Goal: Download file/media

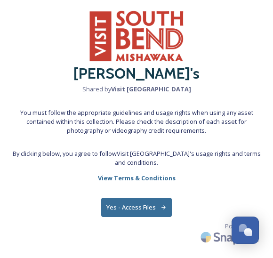
click at [126, 213] on button "Yes - Access Files" at bounding box center [136, 207] width 71 height 19
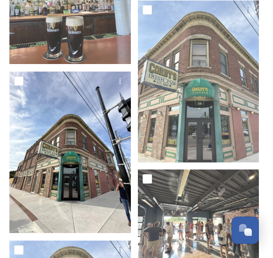
scroll to position [851, 0]
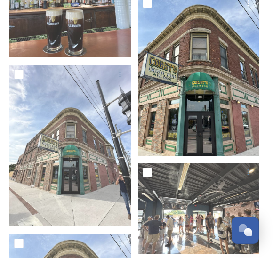
click at [184, 118] on img at bounding box center [199, 75] width 122 height 162
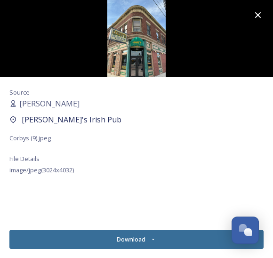
click at [167, 233] on button "Download" at bounding box center [136, 239] width 254 height 19
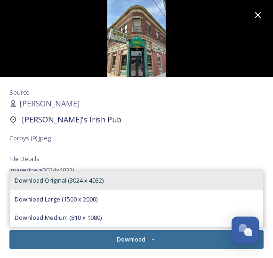
click at [153, 183] on div "Download Original (3024 x 4032)" at bounding box center [136, 180] width 253 height 18
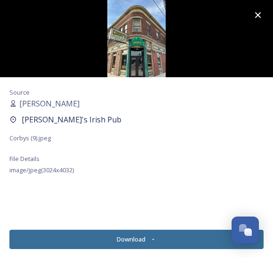
click at [148, 246] on button "Download" at bounding box center [136, 239] width 254 height 19
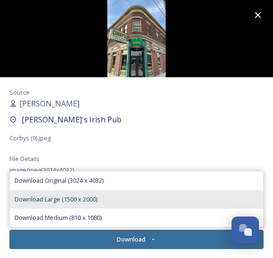
click at [134, 191] on div "Download Large (1500 x 2000)" at bounding box center [136, 199] width 253 height 18
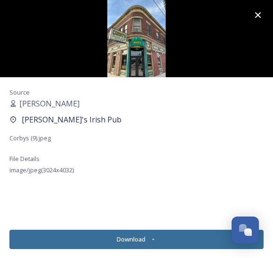
click at [152, 241] on icon at bounding box center [153, 240] width 6 height 6
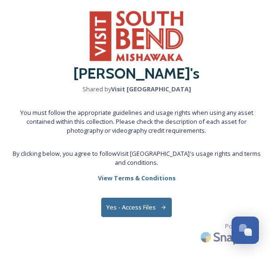
click at [136, 213] on button "Yes - Access Files" at bounding box center [136, 207] width 71 height 19
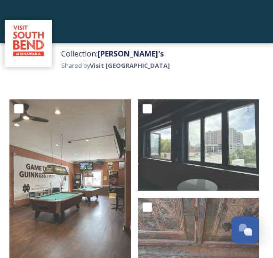
scroll to position [42, 0]
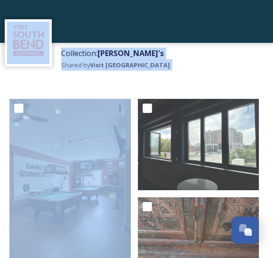
drag, startPoint x: 23, startPoint y: 87, endPoint x: 22, endPoint y: 112, distance: 24.5
click at [19, 111] on input "checkbox" at bounding box center [18, 108] width 9 height 9
checkbox input "true"
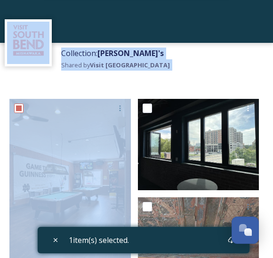
click at [151, 110] on input "checkbox" at bounding box center [147, 108] width 9 height 9
checkbox input "true"
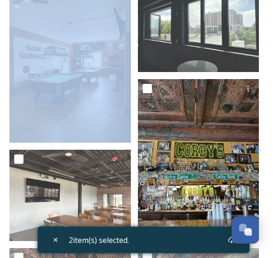
scroll to position [161, 0]
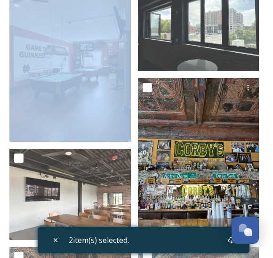
click at [146, 85] on input "checkbox" at bounding box center [147, 87] width 9 height 9
checkbox input "true"
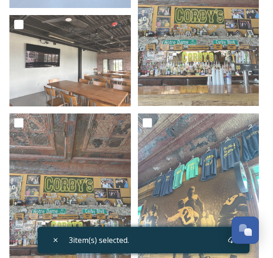
scroll to position [295, 0]
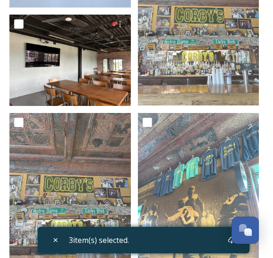
click at [20, 24] on input "checkbox" at bounding box center [18, 23] width 9 height 9
checkbox input "true"
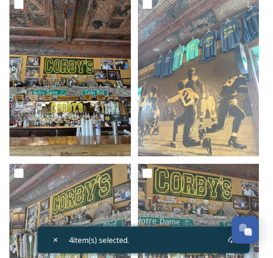
scroll to position [413, 0]
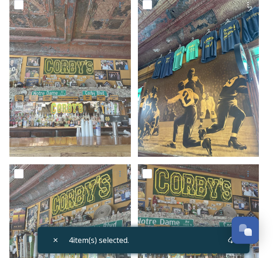
click at [148, 8] on input "checkbox" at bounding box center [147, 4] width 9 height 9
checkbox input "true"
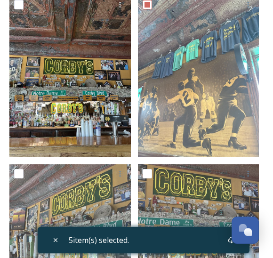
click at [18, 5] on input "checkbox" at bounding box center [18, 4] width 9 height 9
checkbox input "true"
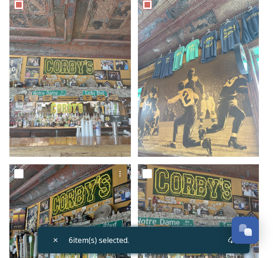
click at [22, 172] on input "checkbox" at bounding box center [18, 173] width 9 height 9
checkbox input "true"
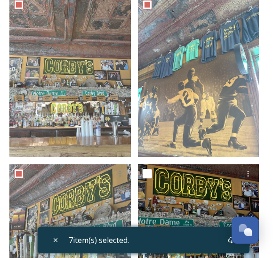
click at [147, 178] on div at bounding box center [200, 173] width 114 height 17
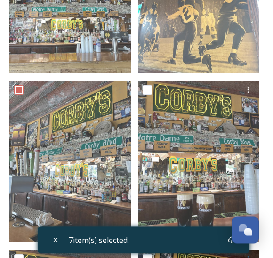
scroll to position [497, 0]
click at [202, 237] on div "7 item(s) selected." at bounding box center [144, 240] width 212 height 26
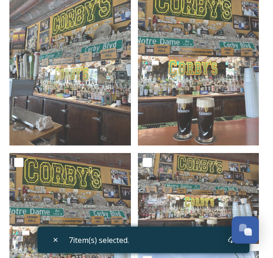
scroll to position [593, 0]
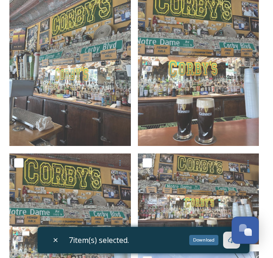
click at [228, 244] on div "Download" at bounding box center [231, 240] width 17 height 17
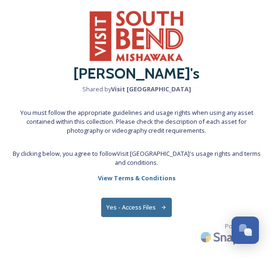
click at [139, 203] on button "Yes - Access Files" at bounding box center [136, 207] width 71 height 19
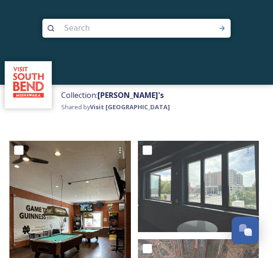
click at [53, 163] on img at bounding box center [70, 222] width 122 height 162
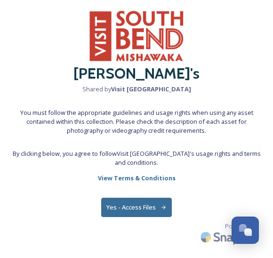
click at [113, 218] on div "Corby's Shared by Visit South Bend Mishawaka You must follow the appropriate gu…" at bounding box center [136, 129] width 273 height 258
click at [120, 208] on button "Yes - Access Files" at bounding box center [136, 207] width 71 height 19
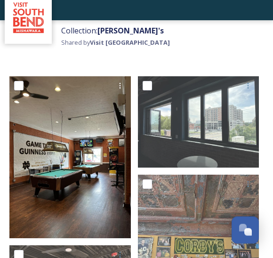
scroll to position [65, 0]
click at [152, 83] on input "checkbox" at bounding box center [147, 85] width 9 height 9
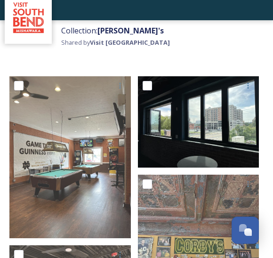
checkbox input "true"
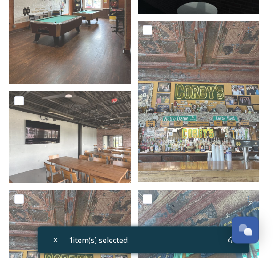
scroll to position [218, 0]
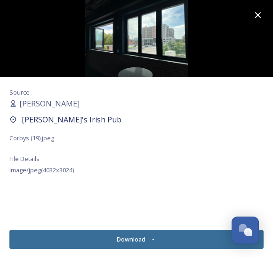
click at [258, 17] on icon at bounding box center [258, 14] width 11 height 11
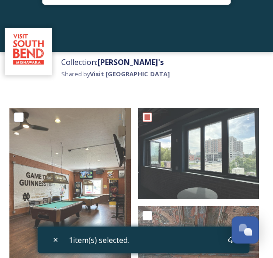
scroll to position [33, 0]
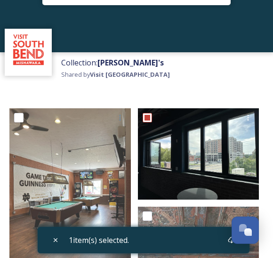
click at [216, 142] on img at bounding box center [199, 153] width 122 height 91
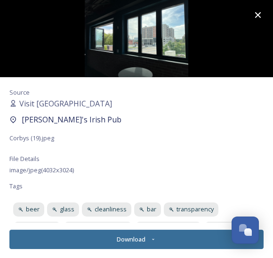
click at [255, 11] on icon at bounding box center [258, 14] width 11 height 11
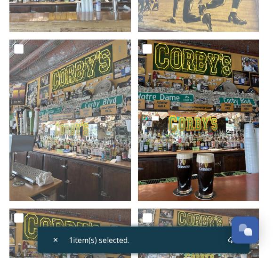
click at [147, 53] on input "checkbox" at bounding box center [147, 49] width 9 height 9
checkbox input "true"
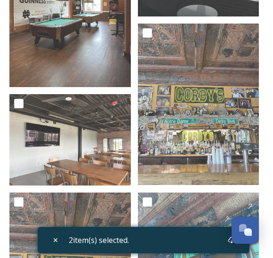
scroll to position [120, 0]
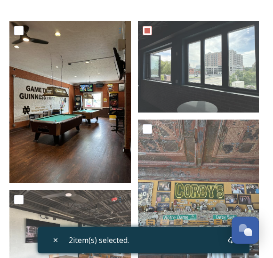
click at [22, 33] on input "checkbox" at bounding box center [18, 30] width 9 height 9
checkbox input "true"
click at [143, 132] on input "checkbox" at bounding box center [147, 128] width 9 height 9
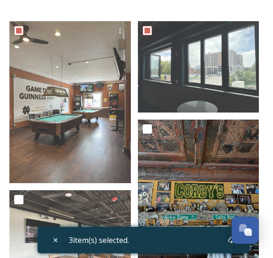
checkbox input "true"
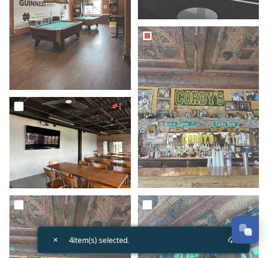
click at [26, 100] on div at bounding box center [71, 106] width 114 height 17
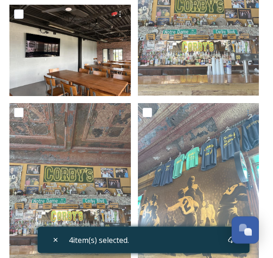
click at [21, 17] on input "checkbox" at bounding box center [18, 14] width 9 height 9
checkbox input "true"
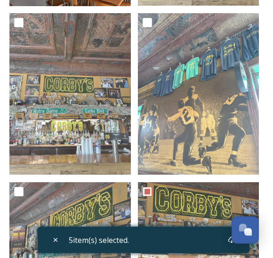
scroll to position [395, 0]
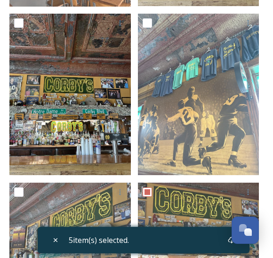
click at [16, 24] on input "checkbox" at bounding box center [18, 22] width 9 height 9
checkbox input "true"
click at [151, 25] on input "checkbox" at bounding box center [147, 22] width 9 height 9
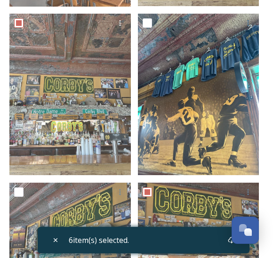
checkbox input "true"
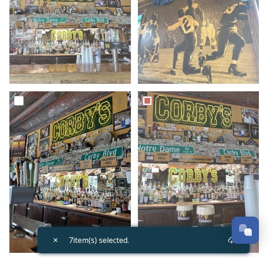
click at [21, 101] on input "checkbox" at bounding box center [18, 100] width 9 height 9
checkbox input "true"
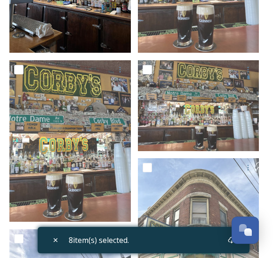
scroll to position [692, 0]
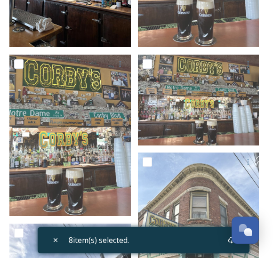
click at [18, 65] on input "checkbox" at bounding box center [18, 63] width 9 height 9
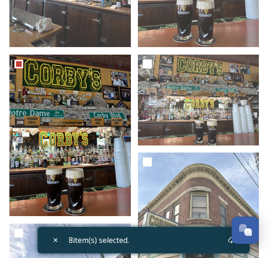
checkbox input "true"
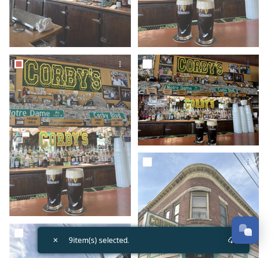
click at [149, 68] on input "checkbox" at bounding box center [147, 63] width 9 height 9
checkbox input "true"
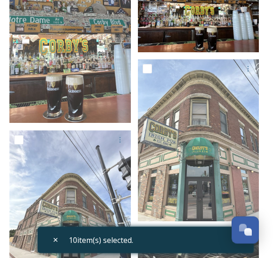
scroll to position [785, 0]
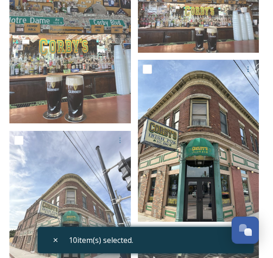
click at [143, 65] on input "checkbox" at bounding box center [147, 69] width 9 height 9
checkbox input "true"
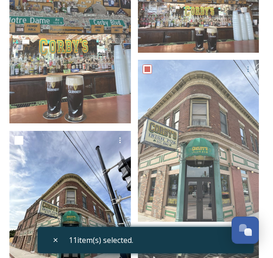
click at [15, 148] on div at bounding box center [70, 142] width 122 height 23
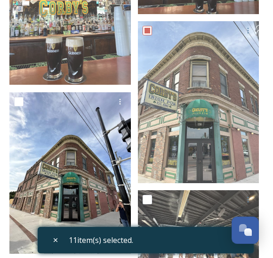
click at [12, 98] on div at bounding box center [70, 103] width 122 height 23
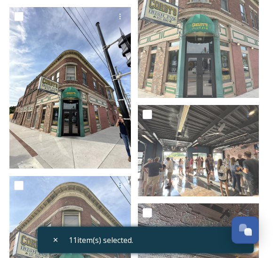
scroll to position [908, 0]
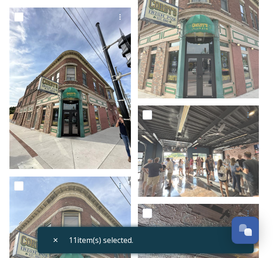
click at [16, 20] on input "checkbox" at bounding box center [18, 16] width 9 height 9
checkbox input "true"
click at [130, 112] on img at bounding box center [70, 89] width 122 height 162
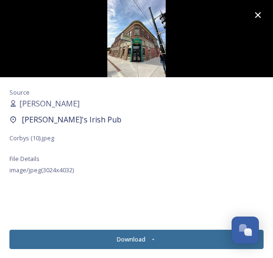
click at [254, 14] on icon at bounding box center [258, 14] width 11 height 11
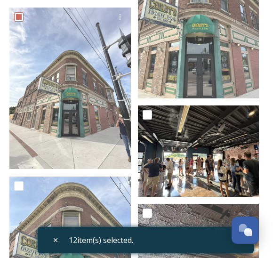
click at [139, 116] on div at bounding box center [199, 117] width 122 height 23
click at [147, 114] on input "checkbox" at bounding box center [147, 114] width 9 height 9
checkbox input "true"
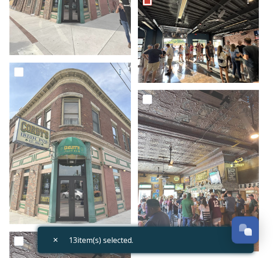
scroll to position [1020, 0]
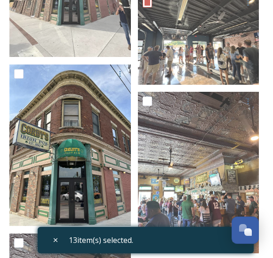
click at [22, 73] on input "checkbox" at bounding box center [18, 73] width 9 height 9
checkbox input "true"
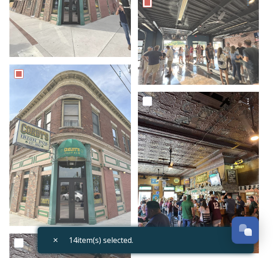
click at [140, 106] on div at bounding box center [199, 103] width 122 height 23
click at [143, 98] on input "checkbox" at bounding box center [147, 101] width 9 height 9
checkbox input "true"
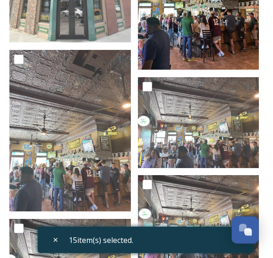
scroll to position [1204, 0]
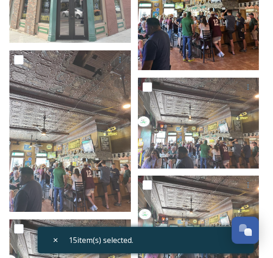
click at [15, 62] on input "checkbox" at bounding box center [18, 59] width 9 height 9
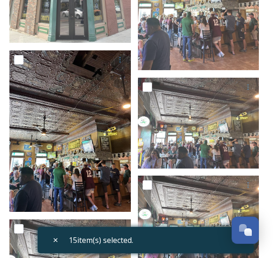
checkbox input "true"
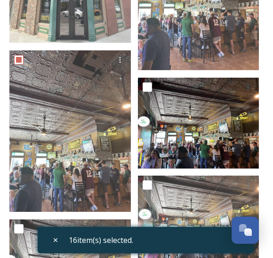
click at [151, 90] on input "checkbox" at bounding box center [147, 86] width 9 height 9
checkbox input "true"
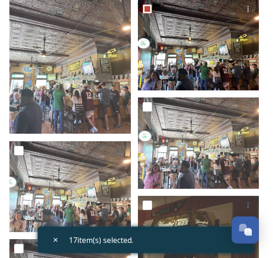
scroll to position [1281, 0]
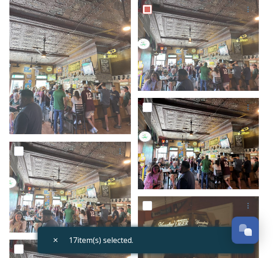
click at [143, 108] on input "checkbox" at bounding box center [147, 107] width 9 height 9
checkbox input "true"
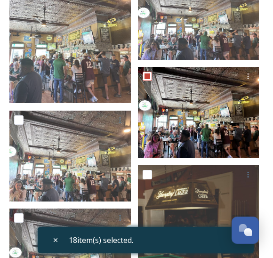
scroll to position [1328, 0]
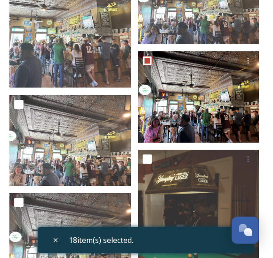
click at [19, 108] on input "checkbox" at bounding box center [18, 104] width 9 height 9
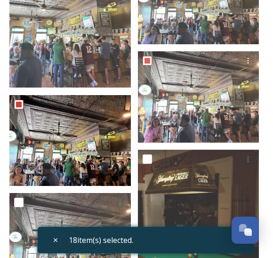
checkbox input "true"
click at [152, 158] on input "checkbox" at bounding box center [147, 159] width 9 height 9
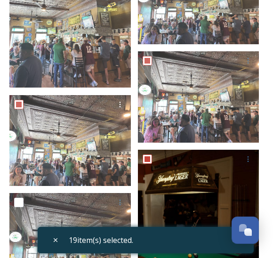
checkbox input "true"
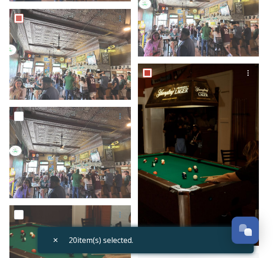
scroll to position [1416, 0]
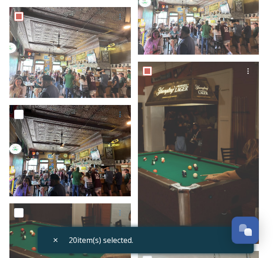
click at [16, 113] on input "checkbox" at bounding box center [18, 114] width 9 height 9
checkbox input "true"
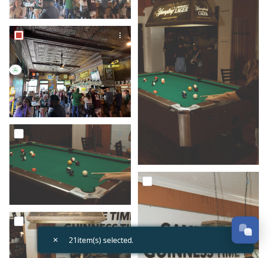
scroll to position [1501, 0]
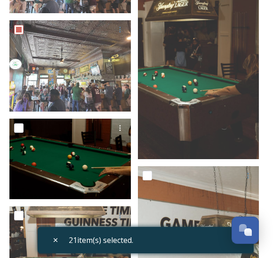
click at [9, 125] on div at bounding box center [70, 130] width 122 height 23
click at [16, 126] on input "checkbox" at bounding box center [18, 127] width 9 height 9
checkbox input "true"
click at [131, 173] on img at bounding box center [70, 158] width 122 height 81
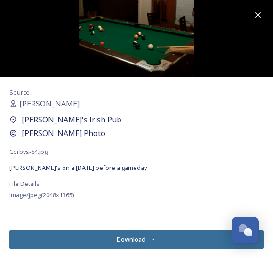
click at [262, 16] on icon at bounding box center [258, 14] width 11 height 11
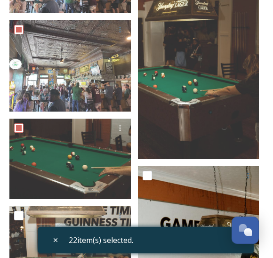
click at [143, 177] on input "checkbox" at bounding box center [147, 175] width 9 height 9
checkbox input "true"
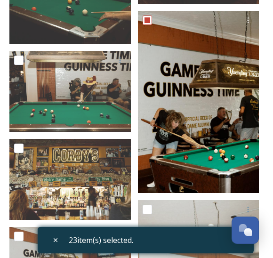
scroll to position [1659, 0]
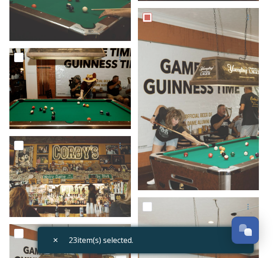
click at [17, 55] on input "checkbox" at bounding box center [18, 57] width 9 height 9
checkbox input "true"
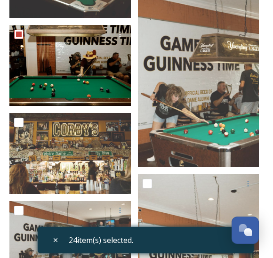
scroll to position [1730, 0]
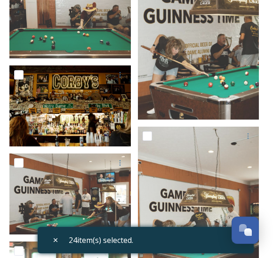
click at [15, 80] on div at bounding box center [71, 74] width 114 height 17
click at [12, 71] on div at bounding box center [70, 76] width 122 height 23
click at [14, 73] on input "checkbox" at bounding box center [18, 74] width 9 height 9
checkbox input "true"
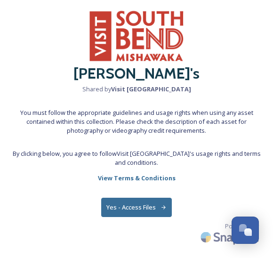
click at [152, 207] on button "Yes - Access Files" at bounding box center [136, 207] width 71 height 19
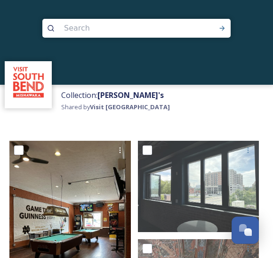
click at [88, 228] on img at bounding box center [70, 222] width 122 height 162
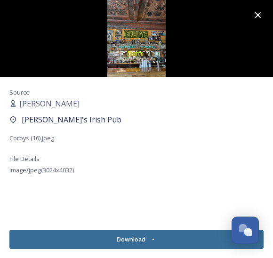
scroll to position [6, 0]
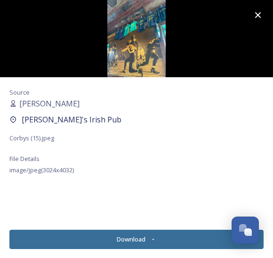
click at [53, 28] on img at bounding box center [136, 38] width 273 height 77
click at [87, 233] on button "Download" at bounding box center [136, 239] width 254 height 19
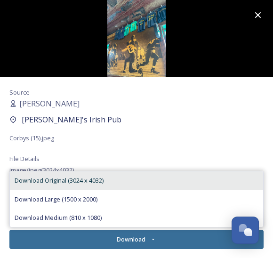
click at [46, 184] on span "Download Original (3024 x 4032)" at bounding box center [59, 180] width 89 height 9
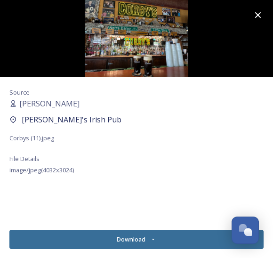
click at [128, 237] on button "Download" at bounding box center [136, 239] width 254 height 19
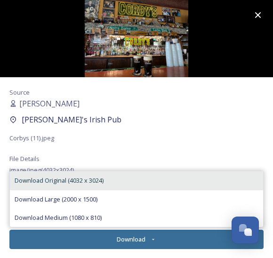
click at [56, 183] on span "Download Original (4032 x 3024)" at bounding box center [59, 180] width 89 height 9
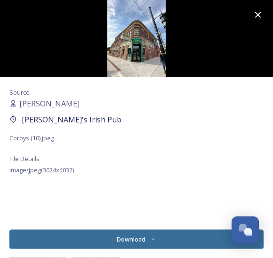
scroll to position [12, 0]
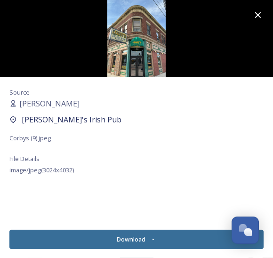
click at [131, 38] on img at bounding box center [136, 38] width 273 height 77
click at [130, 41] on img at bounding box center [136, 38] width 273 height 77
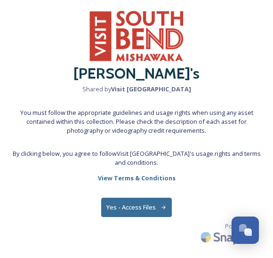
click at [142, 209] on button "Yes - Access Files" at bounding box center [136, 207] width 71 height 19
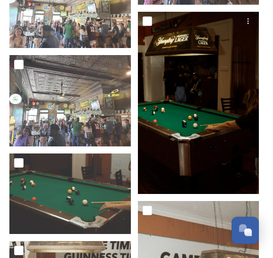
scroll to position [1466, 0]
click at [182, 102] on img at bounding box center [199, 103] width 122 height 182
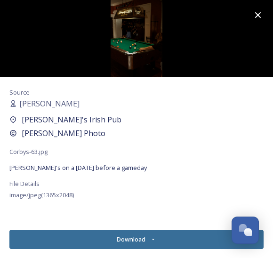
click at [254, 15] on icon at bounding box center [258, 14] width 11 height 11
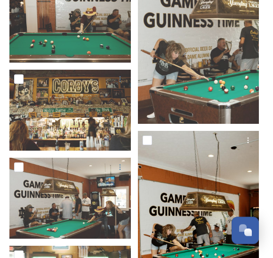
scroll to position [1726, 0]
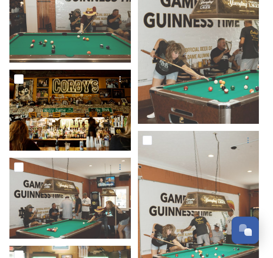
click at [102, 139] on img at bounding box center [70, 110] width 122 height 81
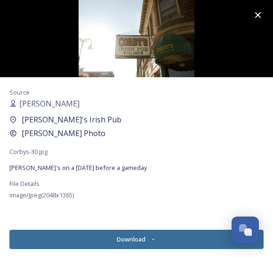
click at [259, 16] on icon at bounding box center [258, 15] width 6 height 6
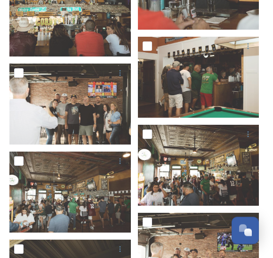
scroll to position [4101, 0]
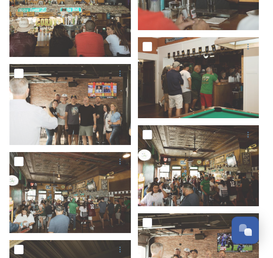
click at [21, 163] on input "checkbox" at bounding box center [18, 161] width 9 height 9
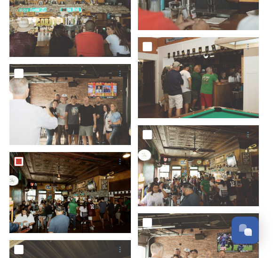
checkbox input "true"
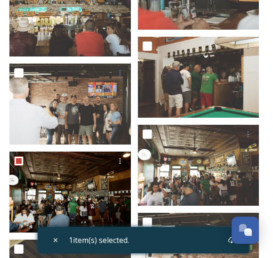
click at [15, 74] on input "checkbox" at bounding box center [18, 72] width 9 height 9
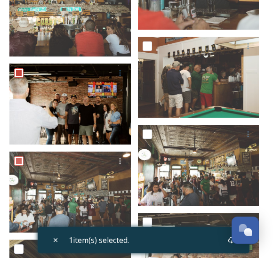
checkbox input "true"
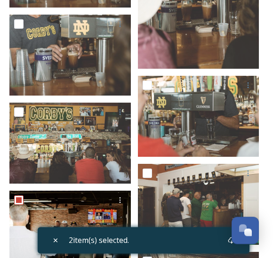
scroll to position [3974, 0]
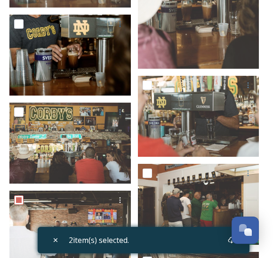
click at [15, 27] on input "checkbox" at bounding box center [18, 23] width 9 height 9
checkbox input "true"
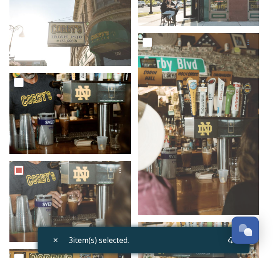
click at [17, 78] on input "checkbox" at bounding box center [18, 82] width 9 height 9
checkbox input "true"
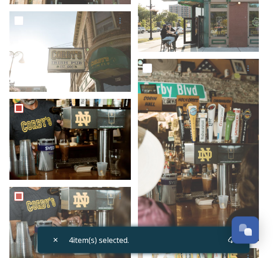
scroll to position [3780, 0]
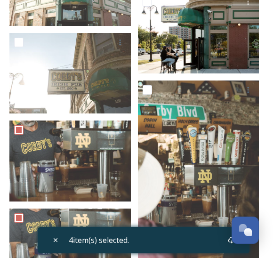
click at [149, 16] on img at bounding box center [199, 32] width 122 height 81
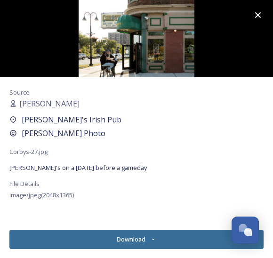
click at [253, 18] on icon at bounding box center [258, 14] width 11 height 11
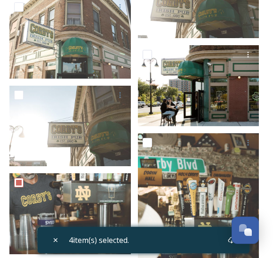
click at [144, 52] on input "checkbox" at bounding box center [147, 54] width 9 height 9
checkbox input "true"
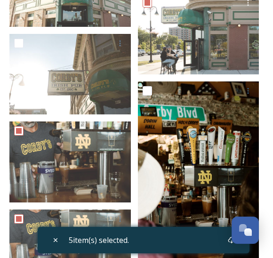
click at [148, 95] on input "checkbox" at bounding box center [147, 90] width 9 height 9
checkbox input "true"
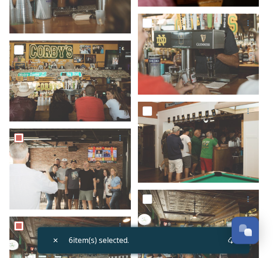
scroll to position [4037, 0]
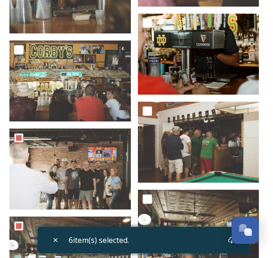
click at [143, 26] on input "checkbox" at bounding box center [147, 22] width 9 height 9
checkbox input "true"
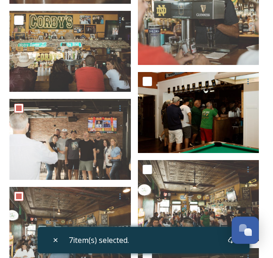
click at [144, 81] on input "checkbox" at bounding box center [147, 81] width 9 height 9
checkbox input "true"
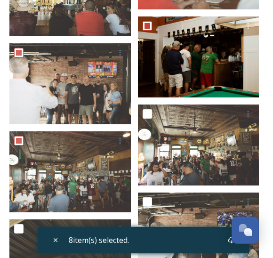
scroll to position [4122, 0]
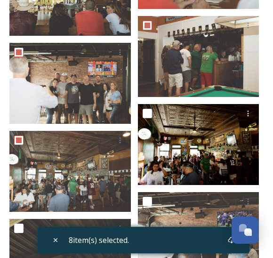
click at [150, 106] on div at bounding box center [200, 113] width 114 height 17
click at [144, 112] on input "checkbox" at bounding box center [147, 113] width 9 height 9
checkbox input "true"
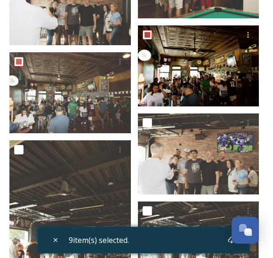
scroll to position [4206, 0]
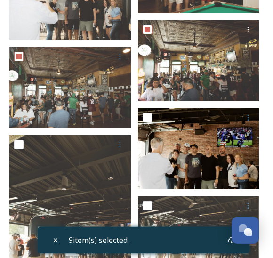
click at [145, 114] on input "checkbox" at bounding box center [147, 117] width 9 height 9
checkbox input "true"
click at [15, 142] on input "checkbox" at bounding box center [18, 144] width 9 height 9
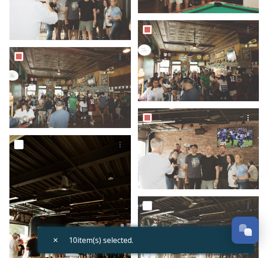
checkbox input "true"
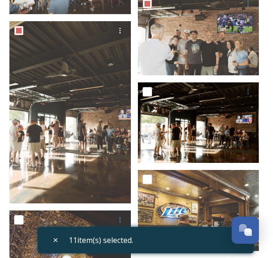
click at [147, 93] on input "checkbox" at bounding box center [147, 91] width 9 height 9
checkbox input "true"
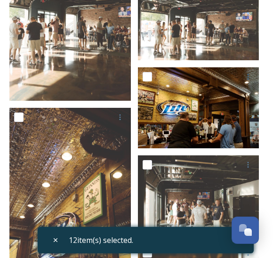
click at [147, 75] on input "checkbox" at bounding box center [147, 76] width 9 height 9
checkbox input "true"
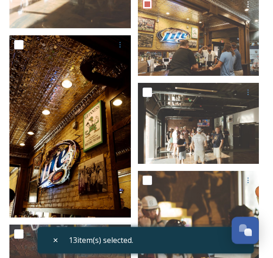
click at [18, 49] on input "checkbox" at bounding box center [18, 44] width 9 height 9
checkbox input "true"
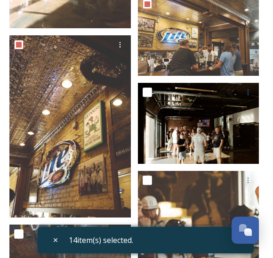
click at [143, 96] on input "checkbox" at bounding box center [147, 92] width 9 height 9
checkbox input "true"
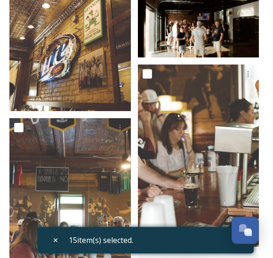
click at [145, 74] on input "checkbox" at bounding box center [147, 73] width 9 height 9
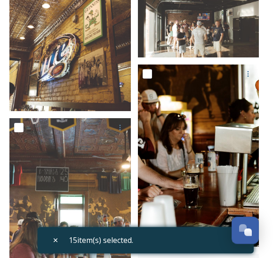
checkbox input "true"
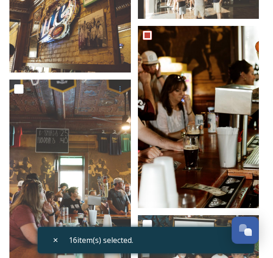
scroll to position [4660, 0]
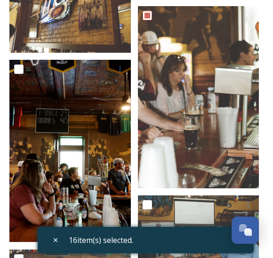
click at [18, 67] on input "checkbox" at bounding box center [18, 69] width 9 height 9
checkbox input "true"
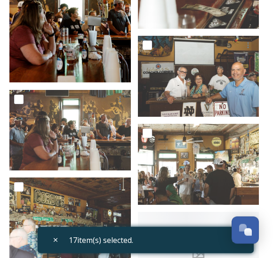
scroll to position [4821, 0]
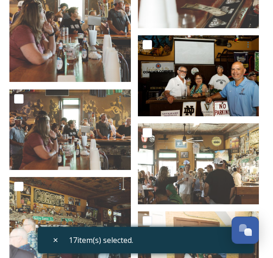
click at [141, 52] on div at bounding box center [199, 46] width 122 height 23
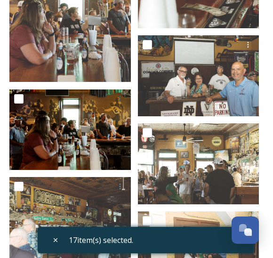
click at [16, 99] on input "checkbox" at bounding box center [18, 98] width 9 height 9
checkbox input "true"
click at [143, 131] on input "checkbox" at bounding box center [147, 132] width 9 height 9
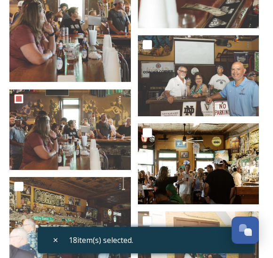
checkbox input "true"
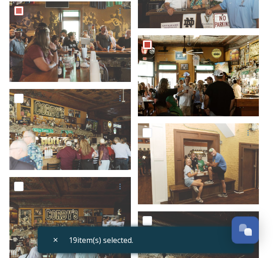
scroll to position [4909, 0]
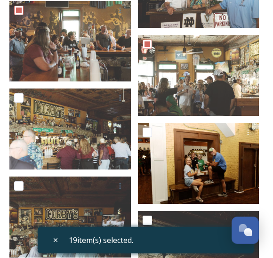
click at [139, 125] on div at bounding box center [199, 134] width 122 height 23
click at [143, 134] on input "checkbox" at bounding box center [147, 132] width 9 height 9
checkbox input "true"
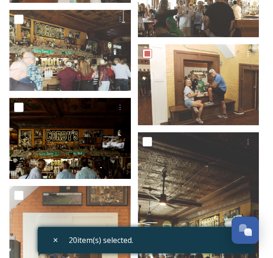
click at [15, 112] on input "checkbox" at bounding box center [18, 107] width 9 height 9
checkbox input "true"
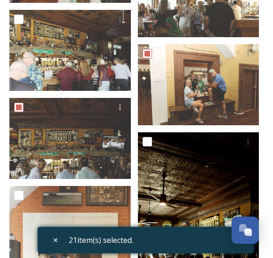
click at [145, 140] on input "checkbox" at bounding box center [147, 141] width 9 height 9
checkbox input "true"
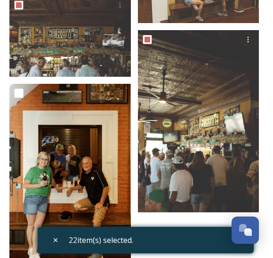
click at [15, 97] on input "checkbox" at bounding box center [18, 93] width 9 height 9
checkbox input "true"
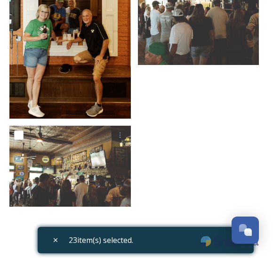
scroll to position [5240, 0]
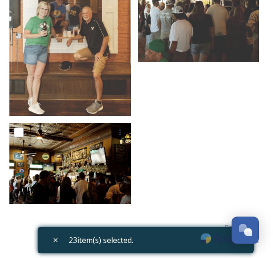
click at [16, 137] on input "checkbox" at bounding box center [18, 132] width 9 height 9
checkbox input "true"
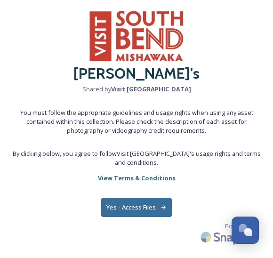
click at [123, 212] on button "Yes - Access Files" at bounding box center [136, 207] width 71 height 19
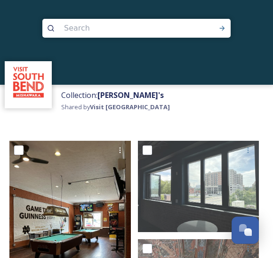
click at [80, 203] on img at bounding box center [70, 222] width 122 height 162
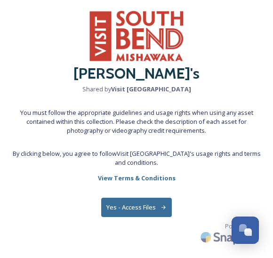
click at [139, 207] on button "Yes - Access Files" at bounding box center [136, 207] width 71 height 19
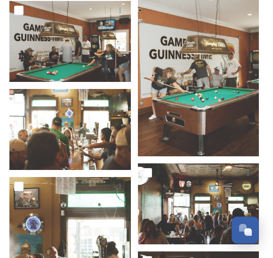
scroll to position [1883, 0]
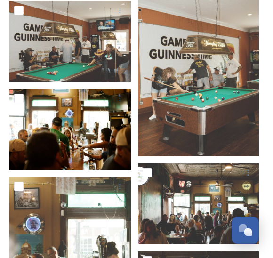
click at [55, 137] on img at bounding box center [70, 129] width 122 height 81
